Goal: Book appointment/travel/reservation

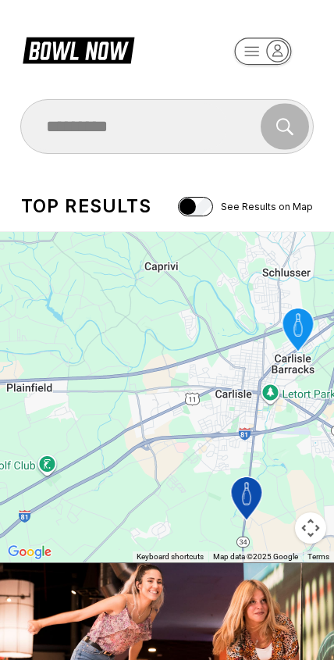
click at [249, 132] on div "Search" at bounding box center [167, 126] width 293 height 47
click at [295, 122] on div "Search" at bounding box center [167, 126] width 293 height 47
click at [238, 118] on div "Search" at bounding box center [167, 126] width 293 height 47
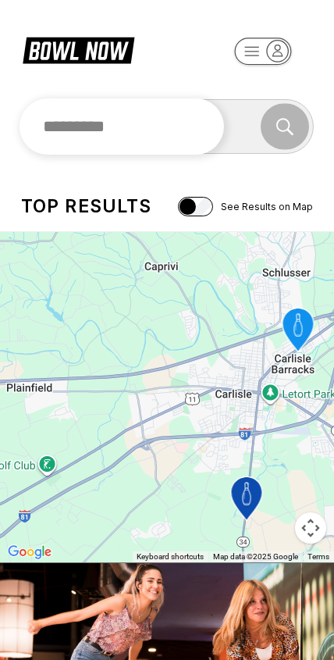
click at [92, 124] on input "text" at bounding box center [122, 126] width 205 height 56
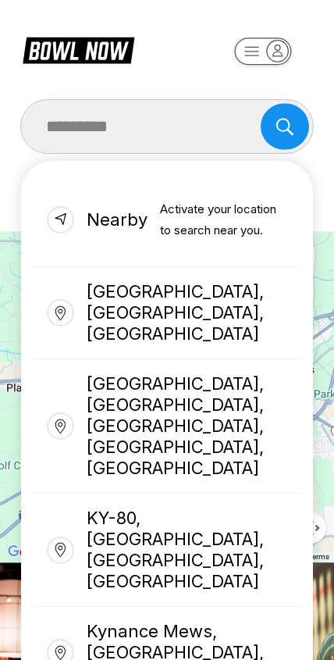
click at [241, 295] on div "[GEOGRAPHIC_DATA], [GEOGRAPHIC_DATA], [GEOGRAPHIC_DATA]" at bounding box center [168, 313] width 270 height 92
type input "**********"
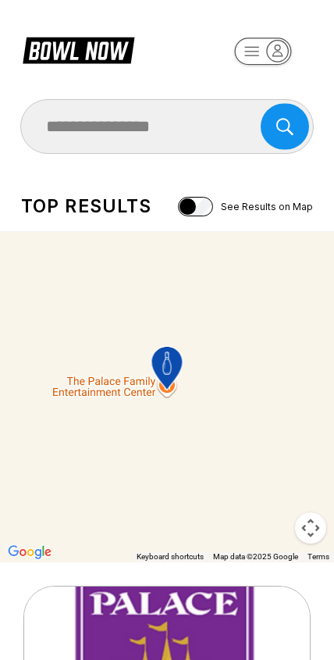
click at [148, 395] on icon "The Palace Family Entertainment Center" at bounding box center [167, 368] width 52 height 52
click at [116, 405] on div "To navigate, press the arrow keys. To activate drag with keyboard, press Alt + …" at bounding box center [167, 397] width 334 height 331
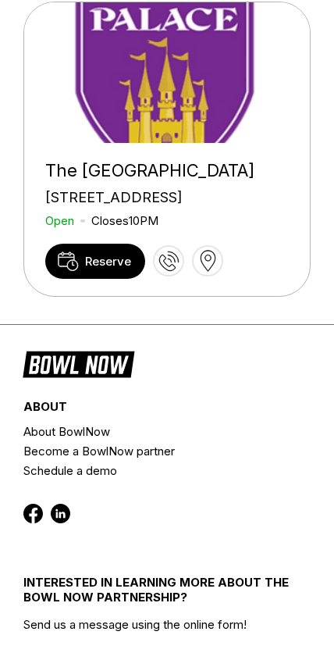
scroll to position [586, 0]
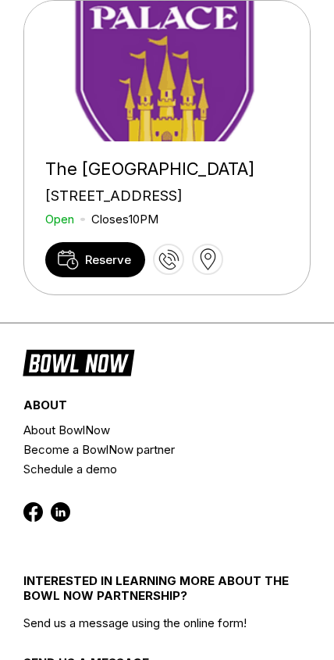
click at [117, 267] on span "Reserve" at bounding box center [108, 259] width 46 height 15
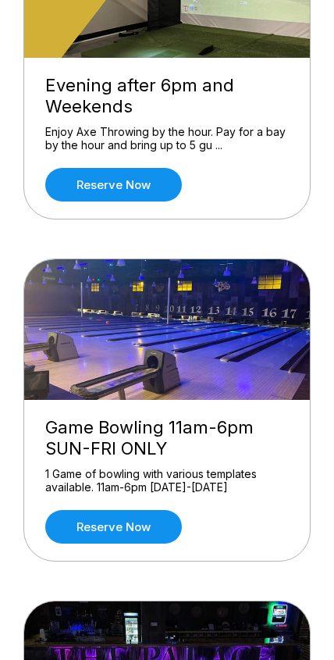
scroll to position [257, 0]
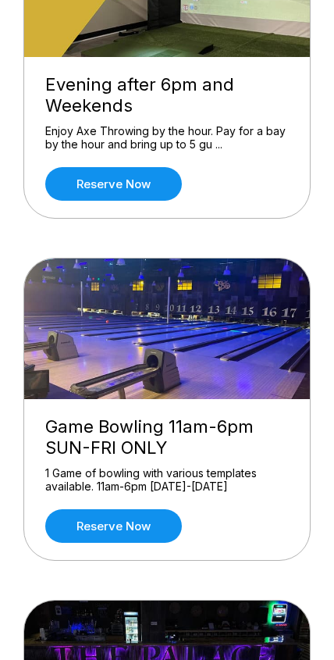
click at [116, 519] on link "Reserve now" at bounding box center [113, 526] width 137 height 34
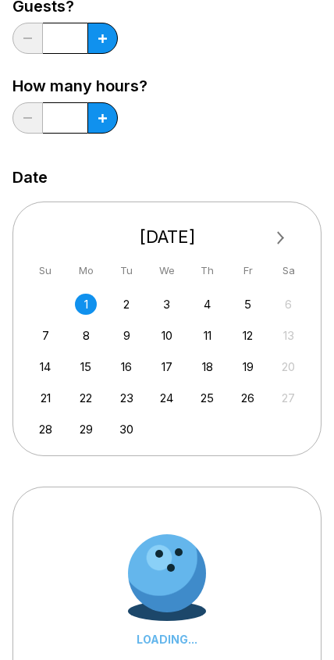
scroll to position [0, 0]
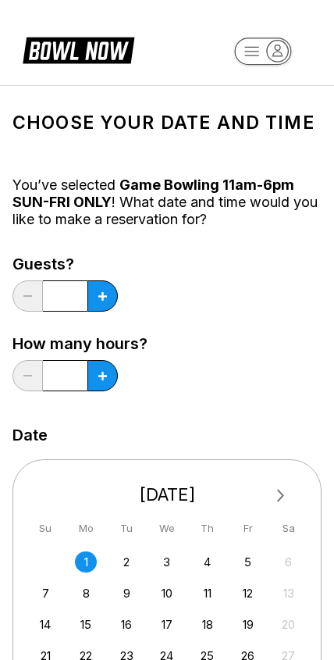
click at [101, 299] on icon at bounding box center [102, 296] width 9 height 9
click at [106, 305] on button at bounding box center [103, 295] width 30 height 31
type input "*"
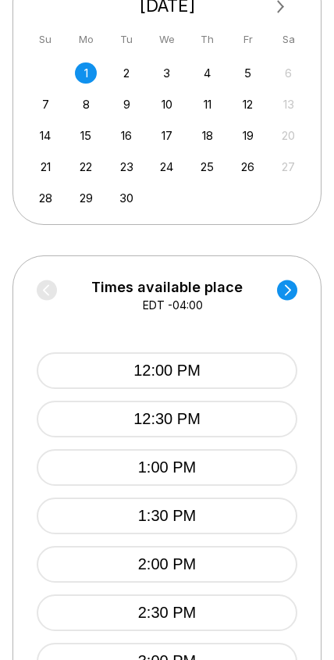
scroll to position [489, 0]
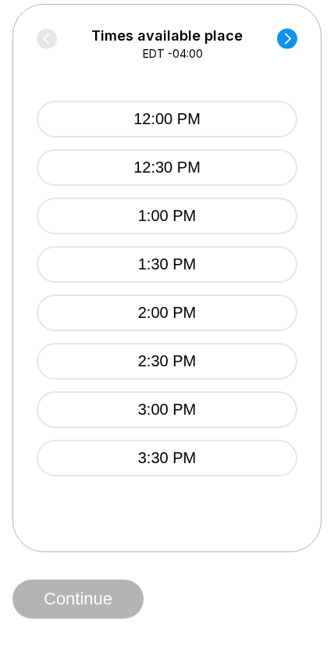
click at [231, 411] on button "3:00 PM" at bounding box center [167, 409] width 261 height 37
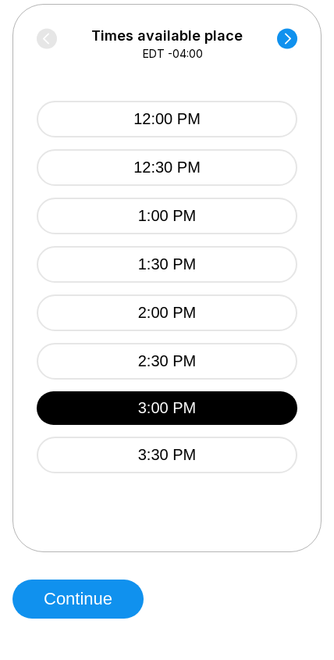
click at [109, 595] on button "Continue" at bounding box center [78, 599] width 131 height 39
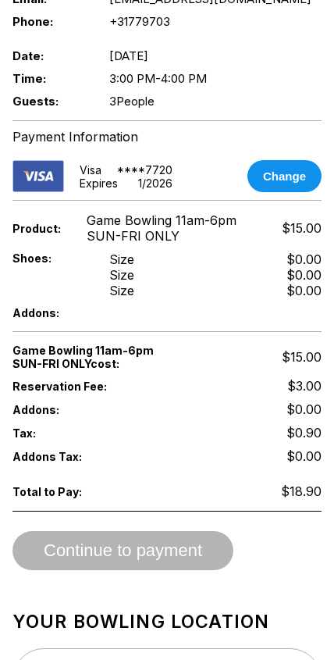
scroll to position [1352, 0]
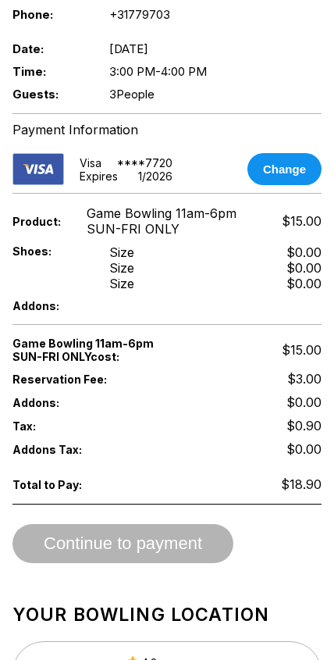
click at [167, 563] on div "Continue to payment" at bounding box center [167, 543] width 309 height 39
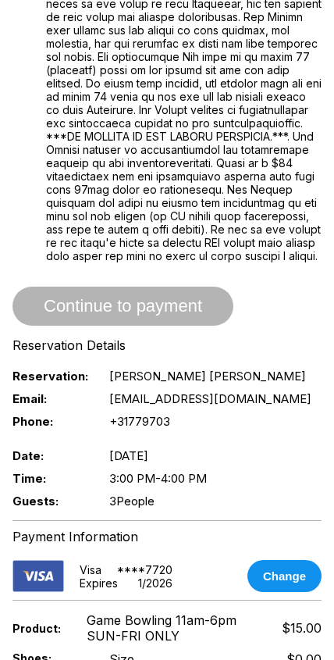
scroll to position [942, 0]
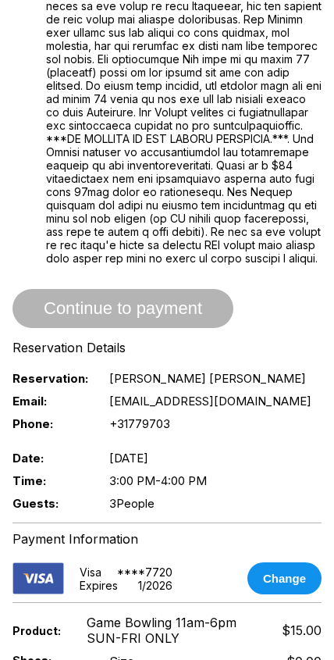
click at [188, 317] on span "Continue to payment" at bounding box center [123, 310] width 221 height 16
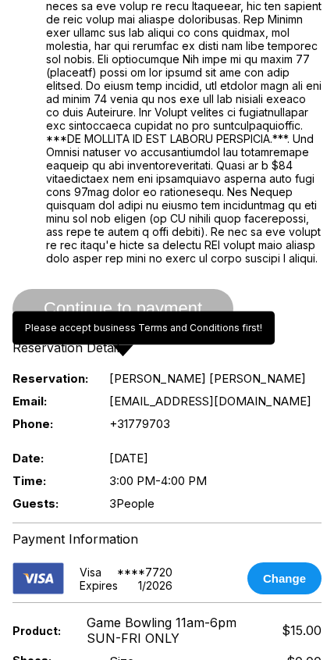
click at [181, 317] on span "Continue to payment" at bounding box center [123, 310] width 221 height 16
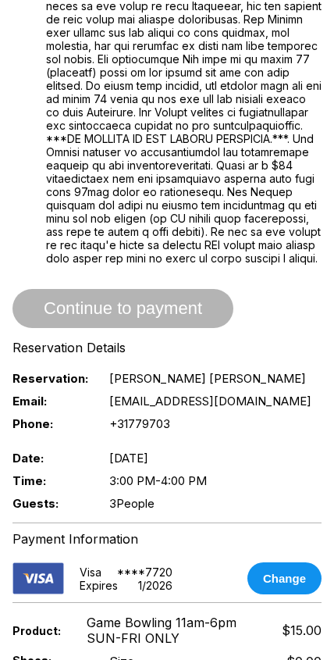
click at [131, 317] on span "Continue to payment" at bounding box center [123, 310] width 221 height 16
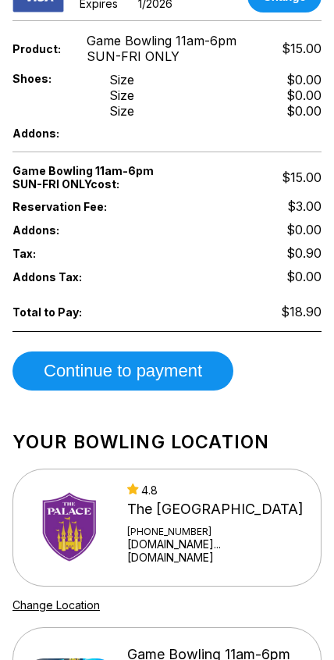
click at [183, 391] on button "Continue to payment" at bounding box center [123, 371] width 221 height 39
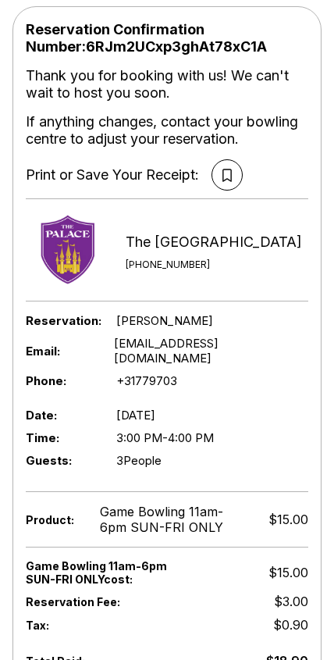
scroll to position [109, 0]
